Goal: Task Accomplishment & Management: Use online tool/utility

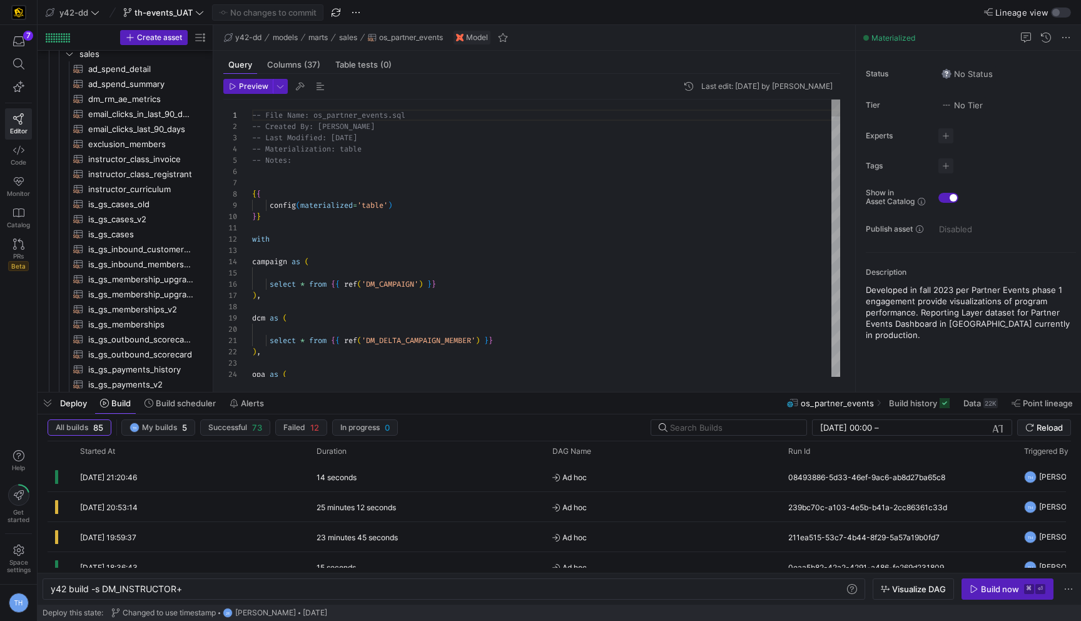
scroll to position [0, 131]
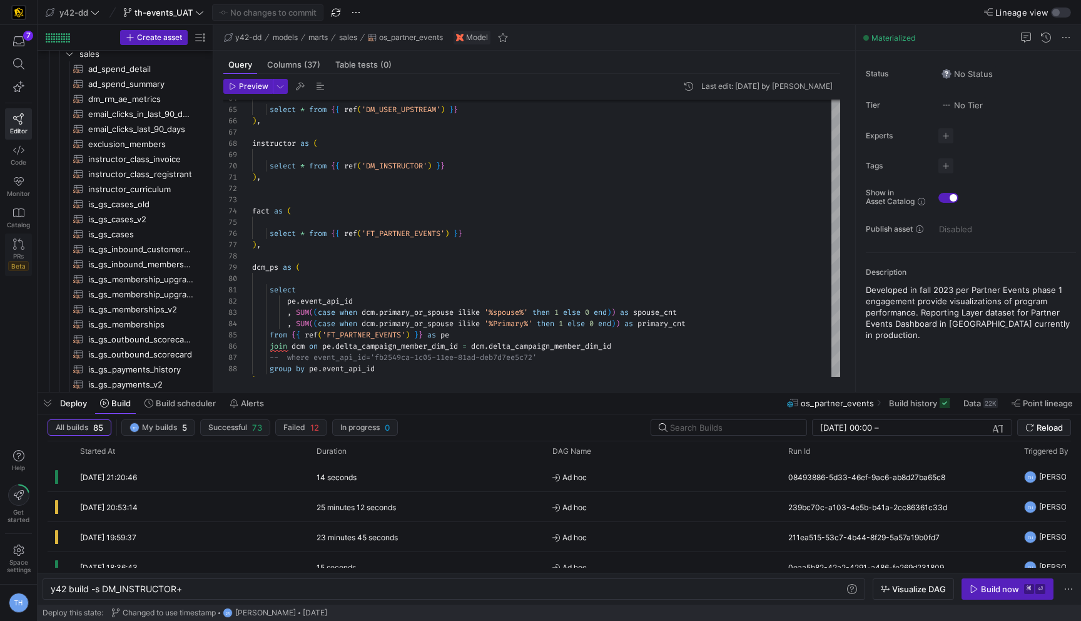
click at [18, 258] on span "PRs" at bounding box center [18, 256] width 11 height 8
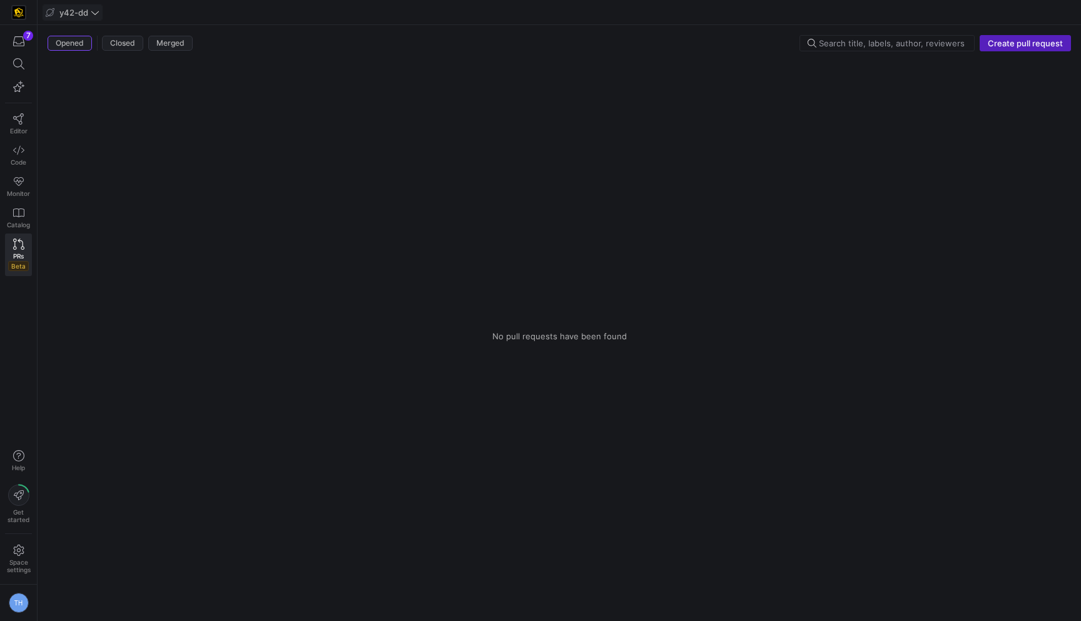
click at [86, 6] on span at bounding box center [72, 12] width 59 height 15
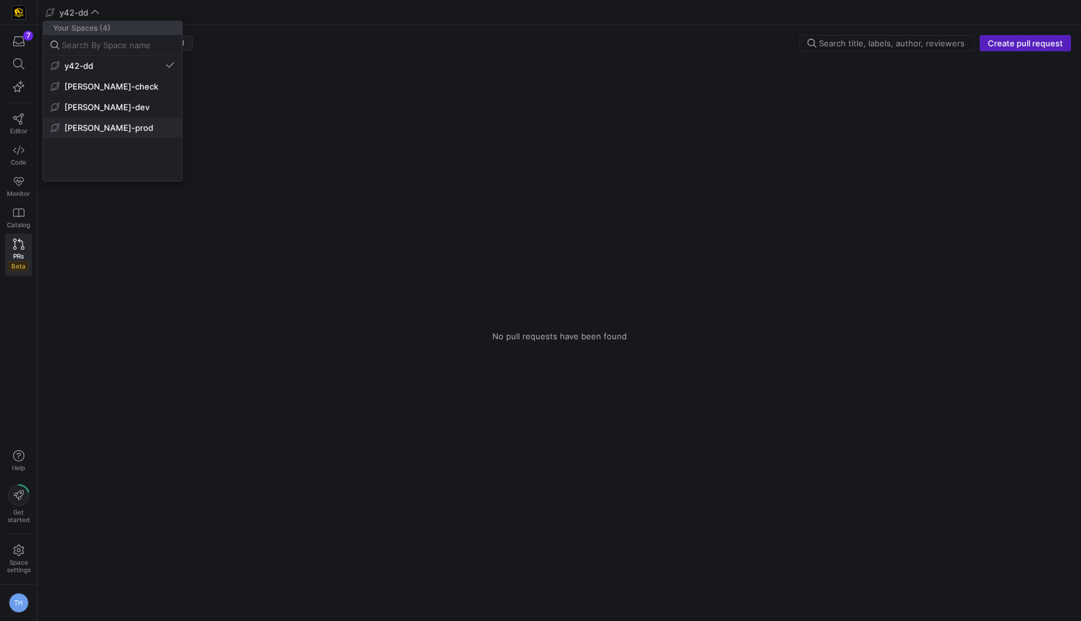
click at [98, 129] on span "[PERSON_NAME]-prod" at bounding box center [108, 128] width 89 height 10
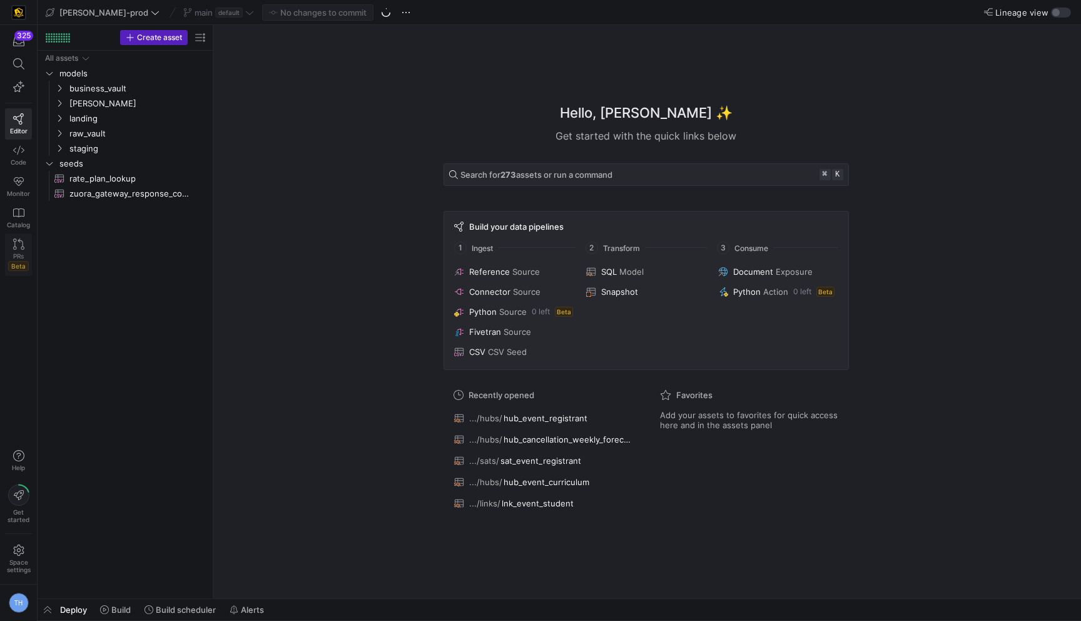
click at [19, 244] on icon at bounding box center [18, 243] width 11 height 11
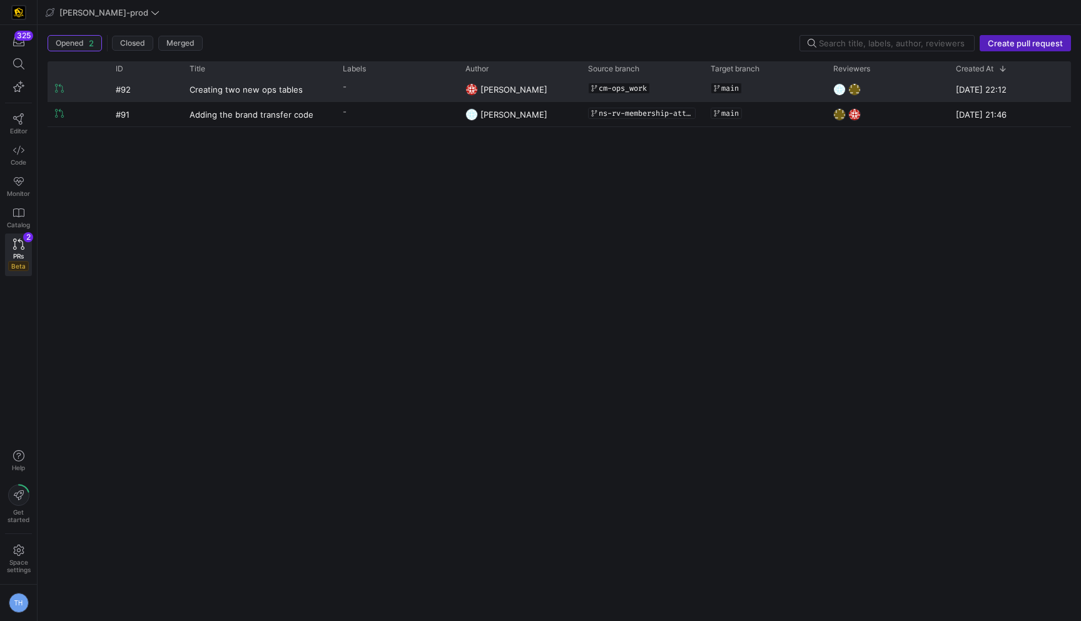
click at [343, 81] on div "-" at bounding box center [345, 87] width 4 height 18
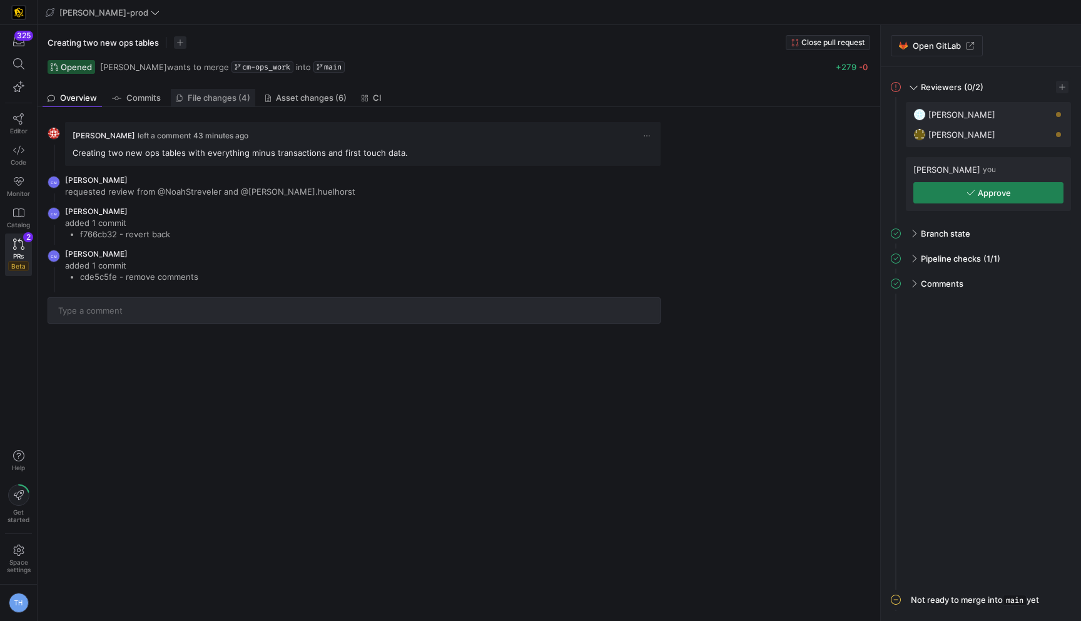
click at [223, 98] on span "File changes (4)" at bounding box center [219, 98] width 63 height 8
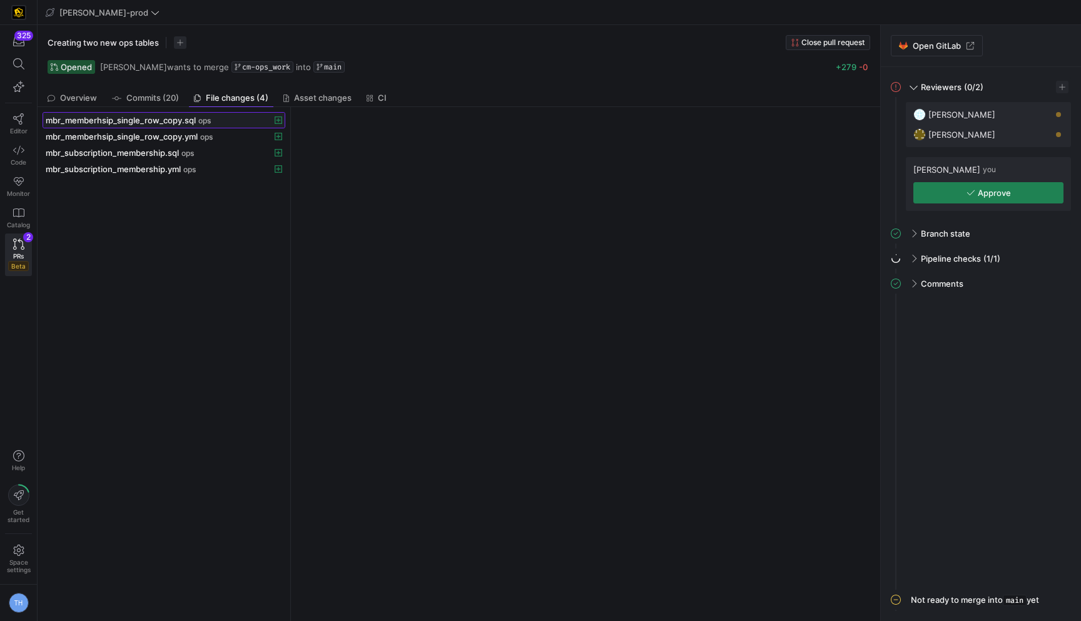
click at [180, 124] on span "mbr_memberhsip_single_row_copy.sql" at bounding box center [121, 120] width 150 height 10
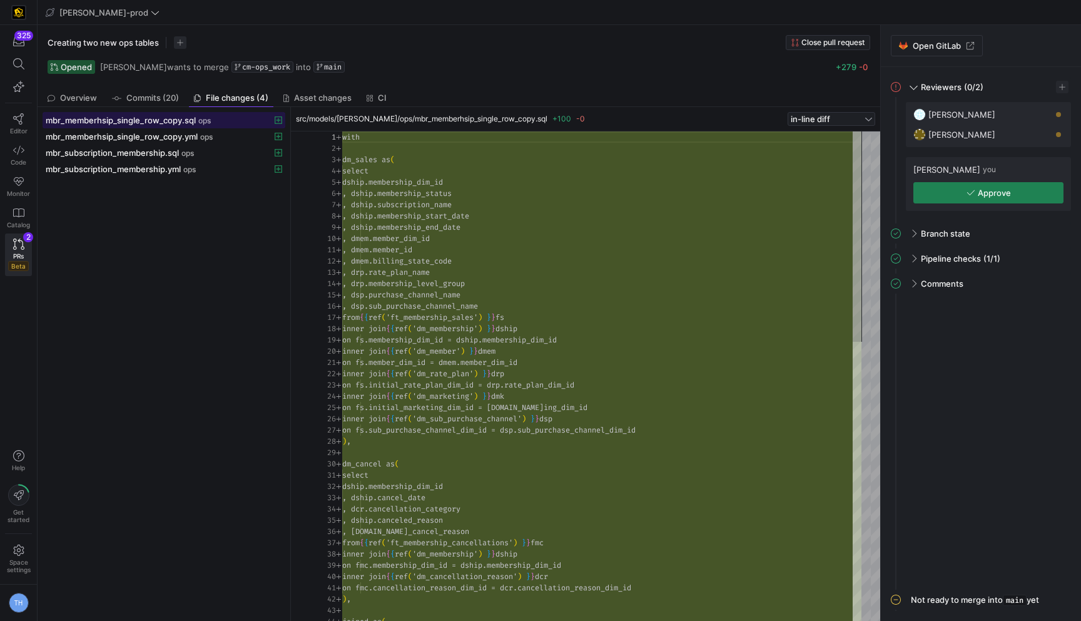
scroll to position [113, 0]
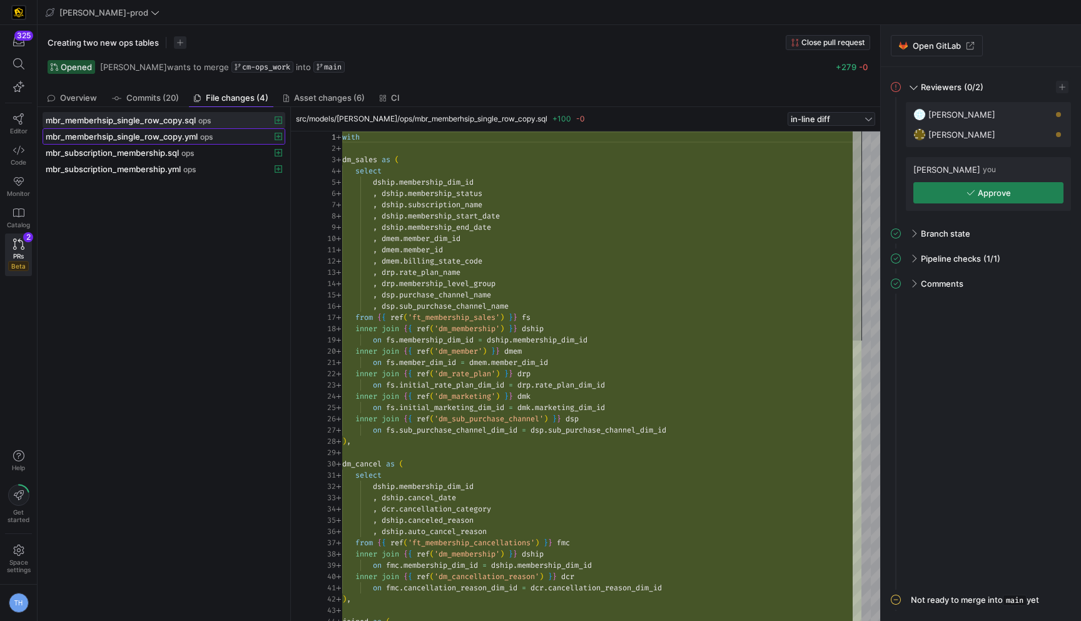
click at [177, 138] on span "mbr_memberhsip_single_row_copy.yml" at bounding box center [122, 136] width 152 height 10
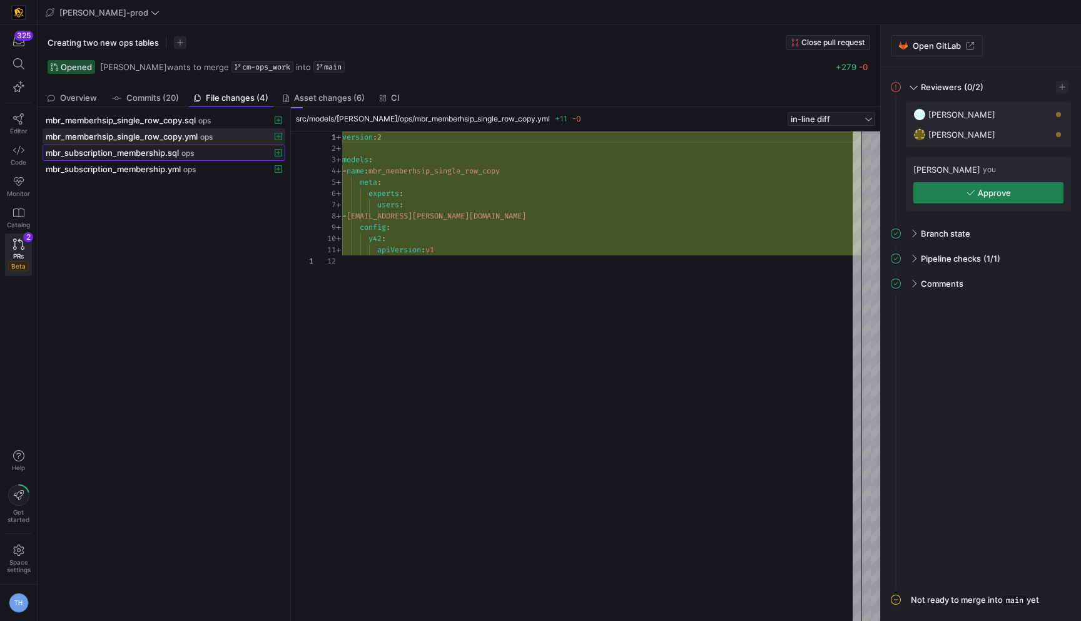
click at [201, 151] on div "mbr_subscription_membership.sql ops" at bounding box center [150, 153] width 209 height 10
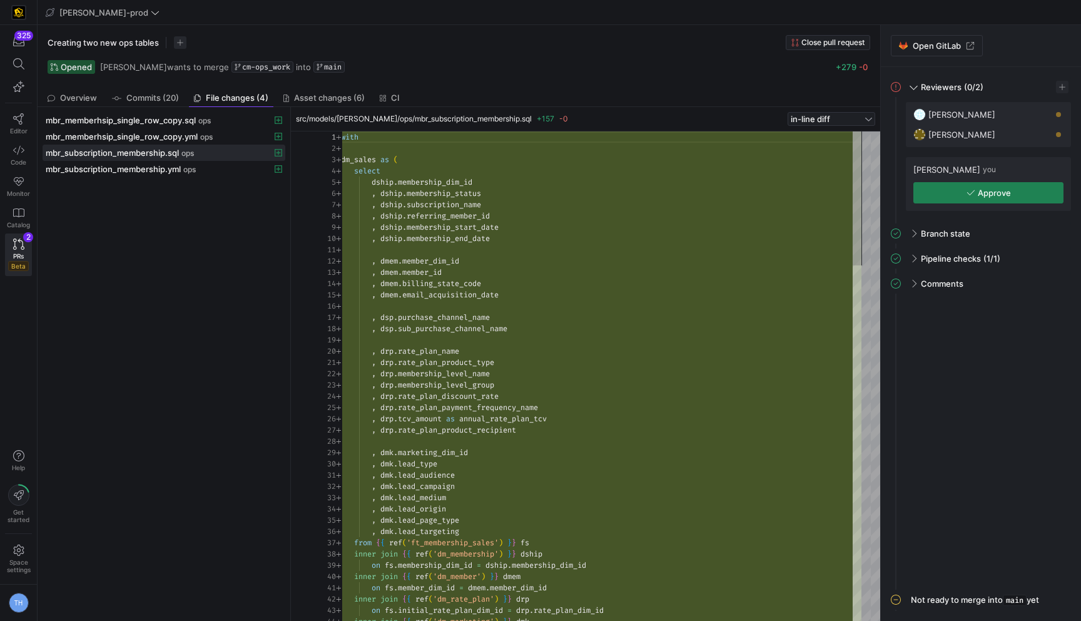
click at [168, 302] on div "mbr_memberhsip_single_row_copy.sql ops mbr_memberhsip_single_row_copy.yml ops m…" at bounding box center [164, 364] width 243 height 504
click at [16, 253] on span "PRs" at bounding box center [18, 256] width 11 height 8
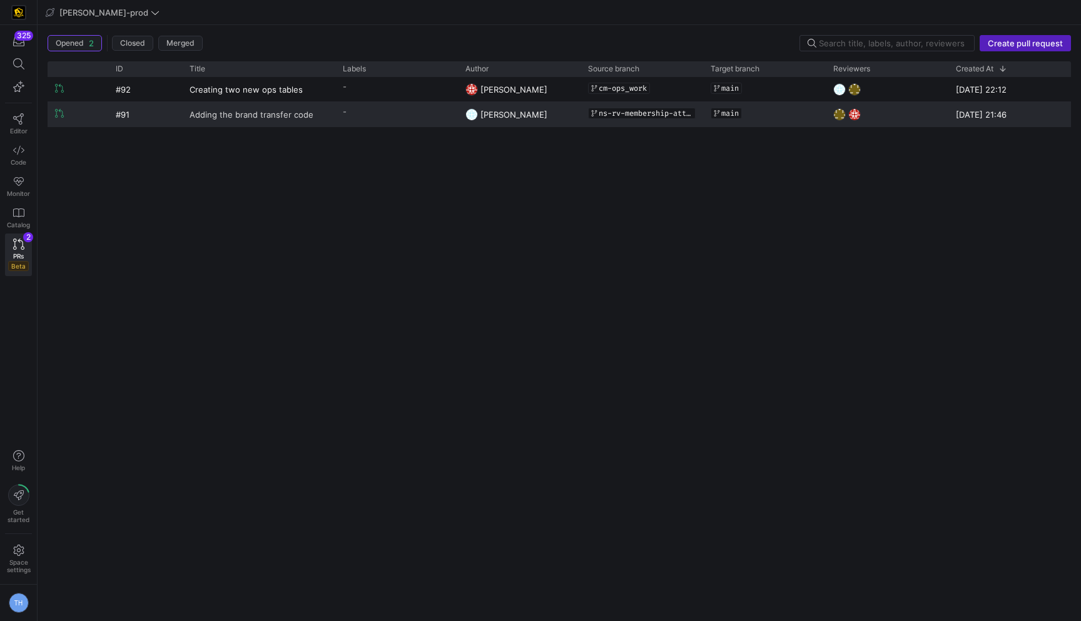
click at [321, 115] on link "Adding the brand transfer code" at bounding box center [259, 114] width 138 height 23
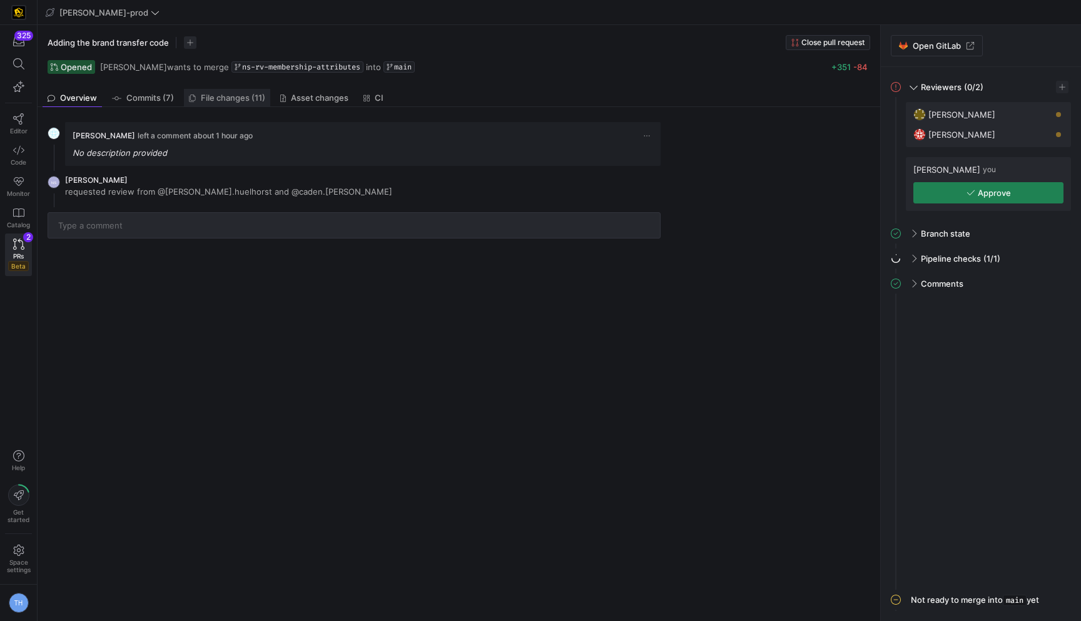
click at [236, 100] on span "File changes (11)" at bounding box center [233, 98] width 64 height 8
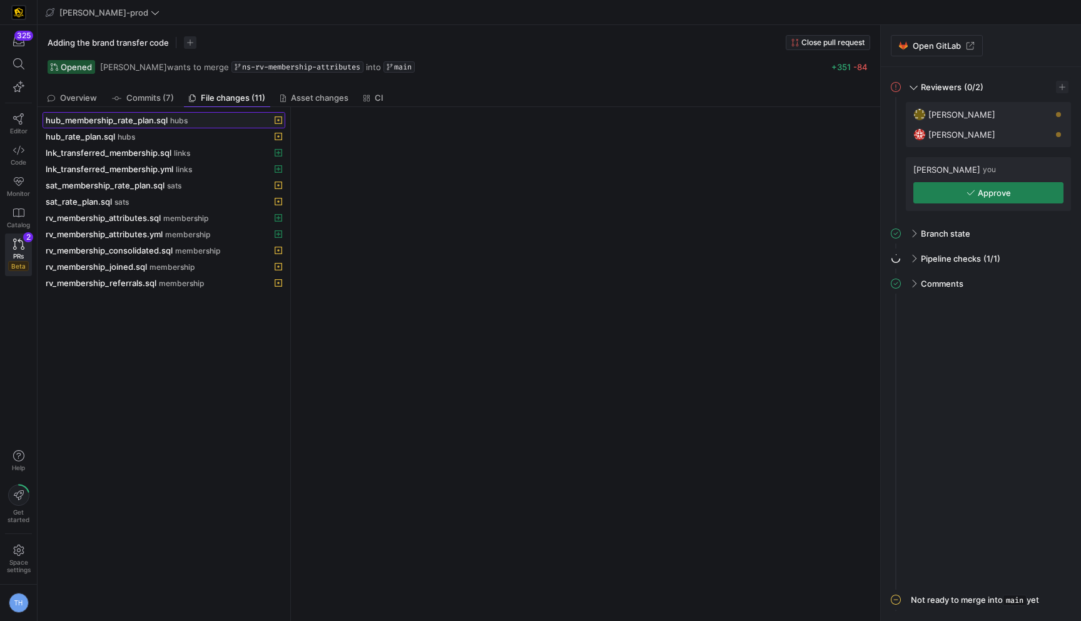
click at [214, 116] on div "hub_membership_rate_plan.sql hubs" at bounding box center [150, 120] width 209 height 10
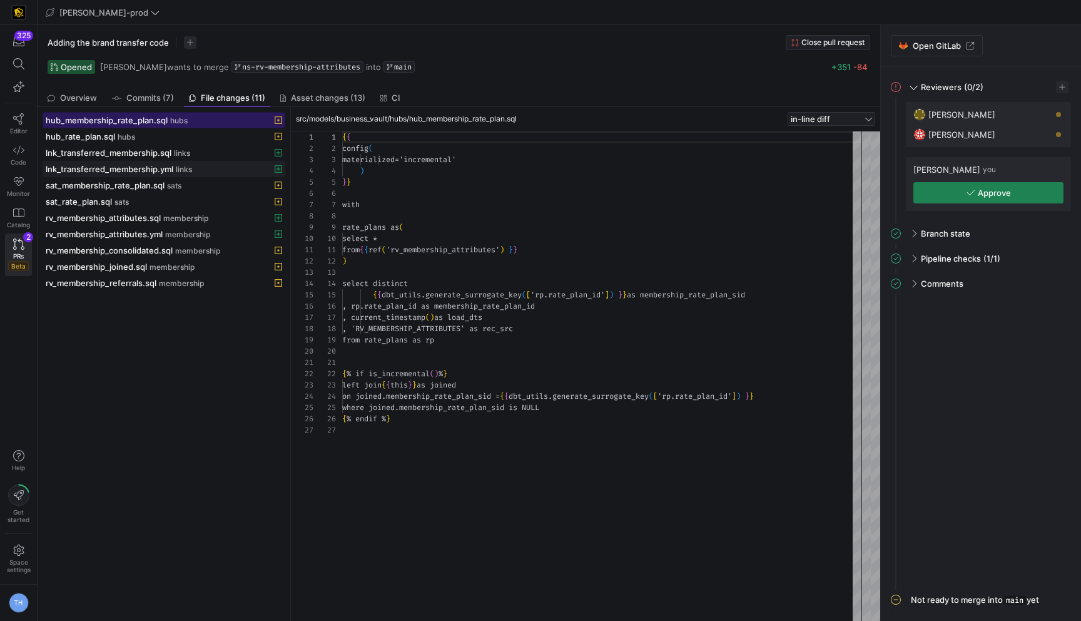
scroll to position [113, 0]
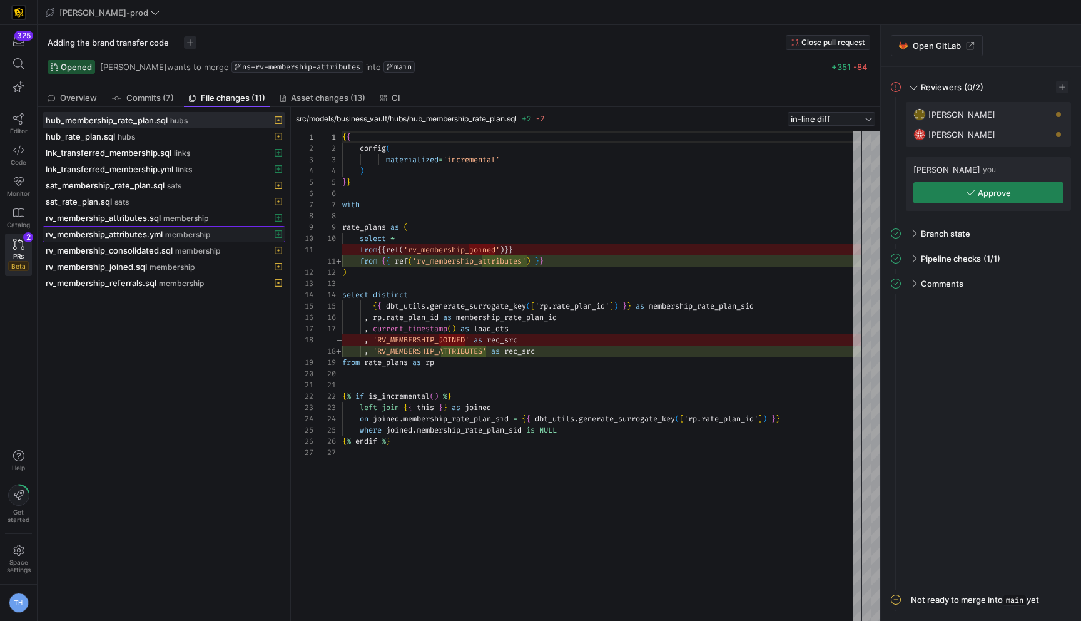
click at [233, 231] on div "rv_membership_attributes.yml membership" at bounding box center [150, 234] width 209 height 10
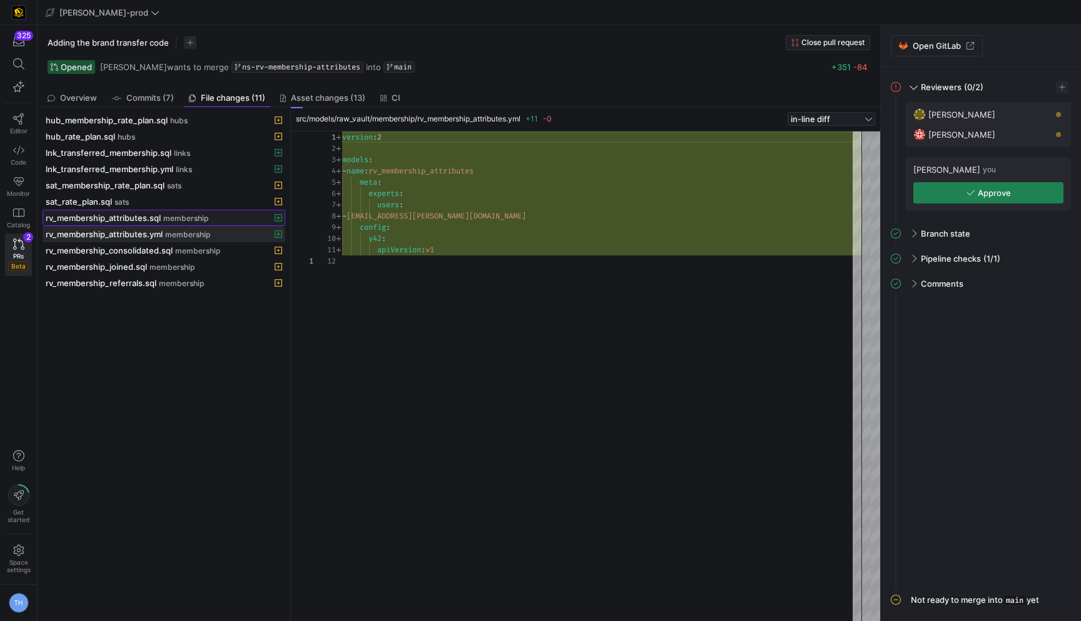
click at [232, 220] on div "rv_membership_attributes.sql membership" at bounding box center [150, 218] width 209 height 10
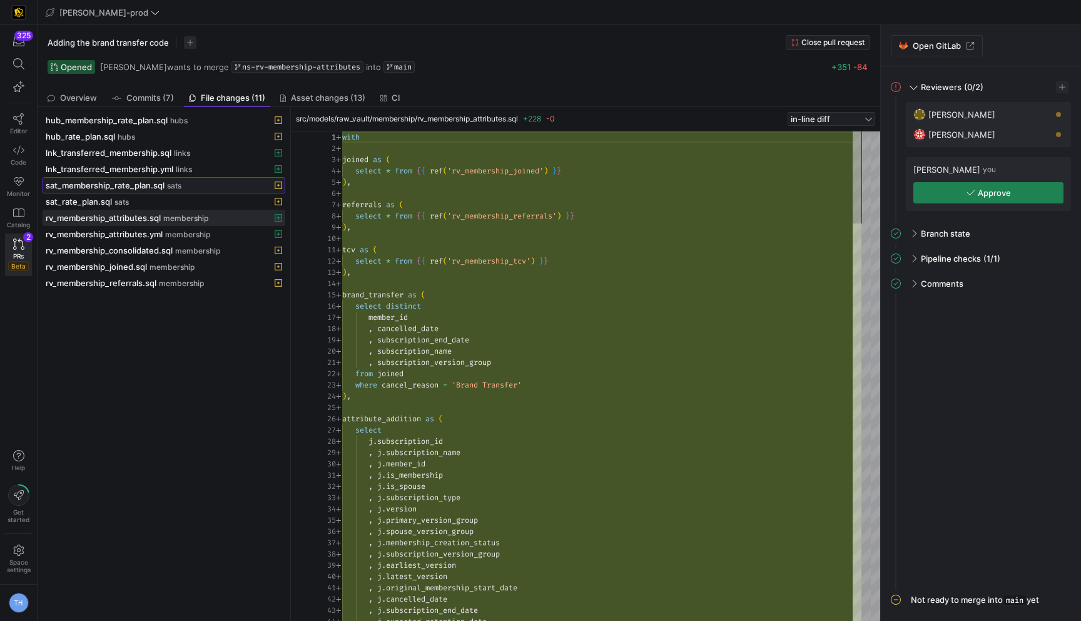
click at [220, 185] on div "sat_membership_rate_plan.sql sats" at bounding box center [150, 185] width 209 height 10
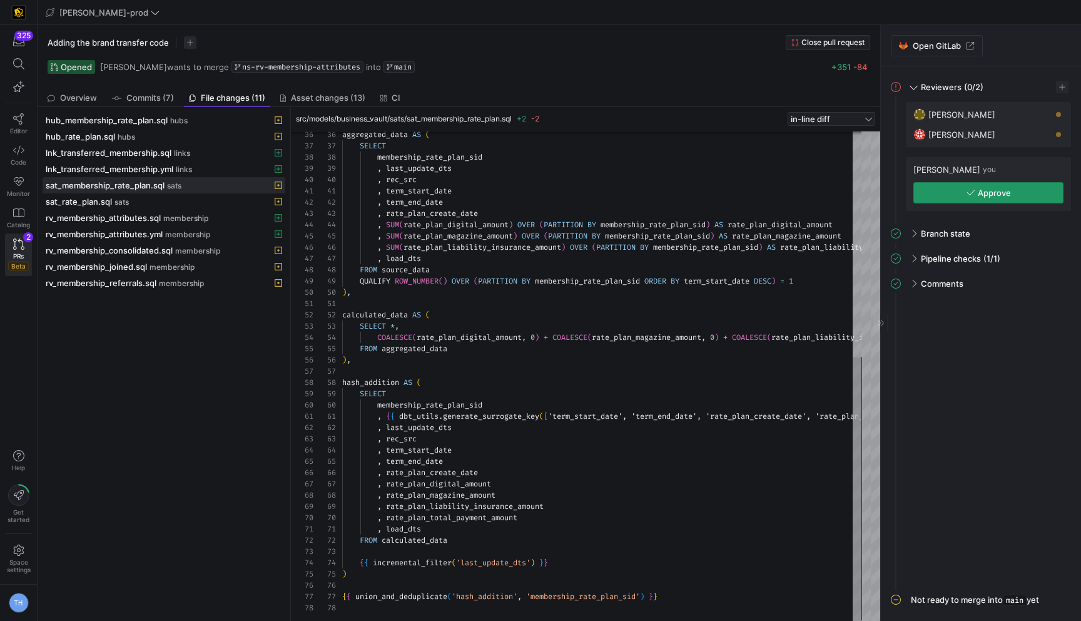
click at [965, 193] on span "button" at bounding box center [988, 193] width 149 height 20
